Goal: Check status

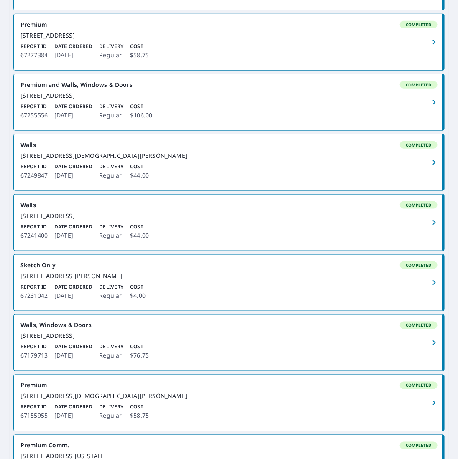
scroll to position [209, 0]
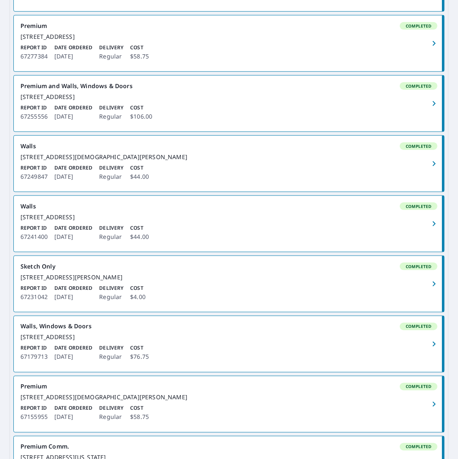
click at [215, 182] on div "Report ID 67249847 Date Ordered [DATE] Delivery Regular Cost $44.00" at bounding box center [228, 173] width 417 height 18
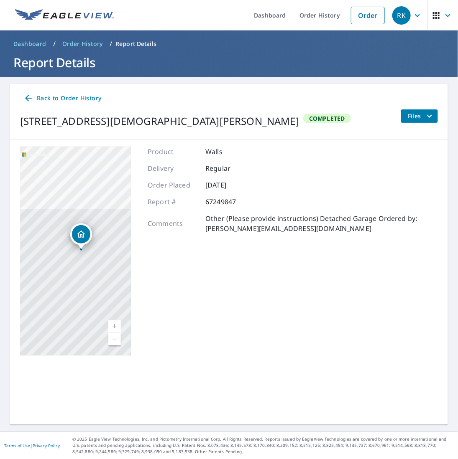
click at [32, 100] on icon at bounding box center [28, 98] width 10 height 10
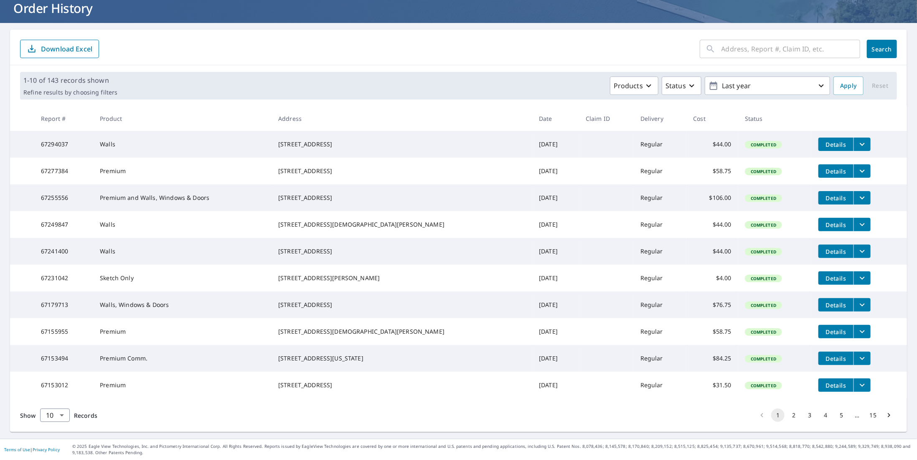
scroll to position [87, 0]
